Goal: Information Seeking & Learning: Learn about a topic

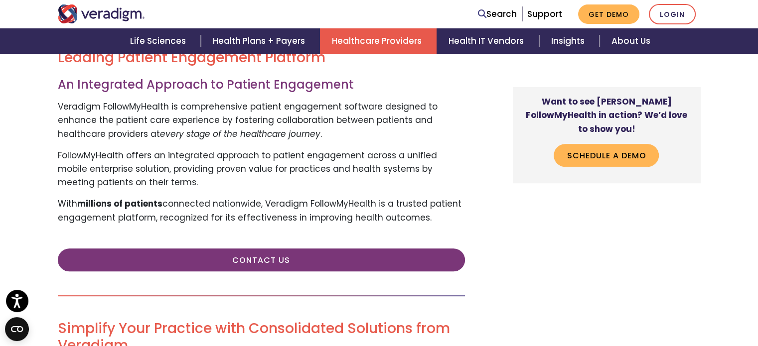
scroll to position [406, 0]
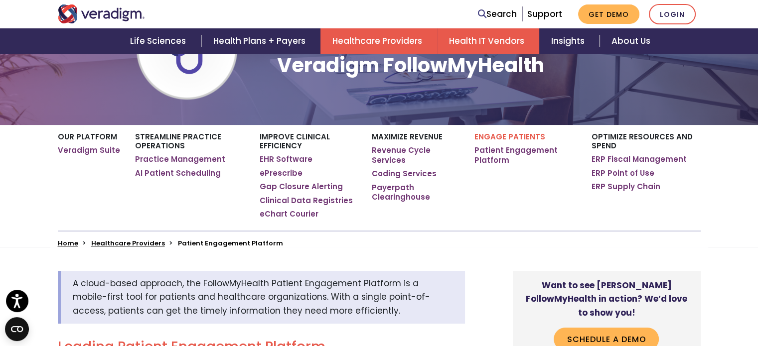
scroll to position [107, 0]
